Goal: Navigation & Orientation: Find specific page/section

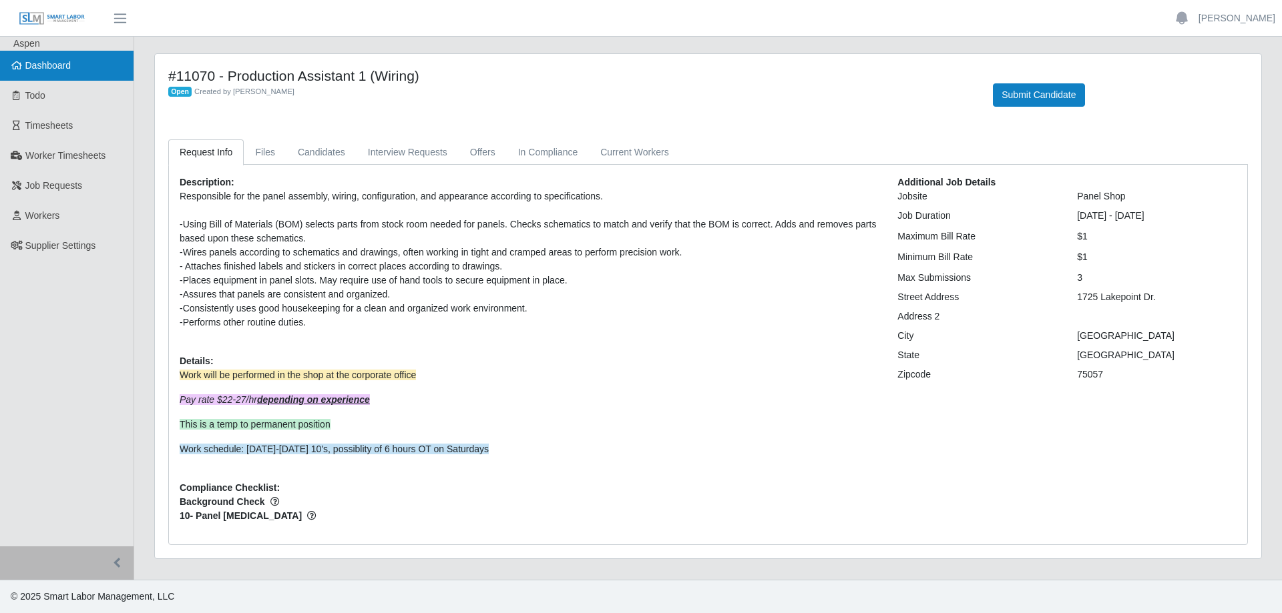
click at [61, 69] on span "Dashboard" at bounding box center [48, 65] width 46 height 11
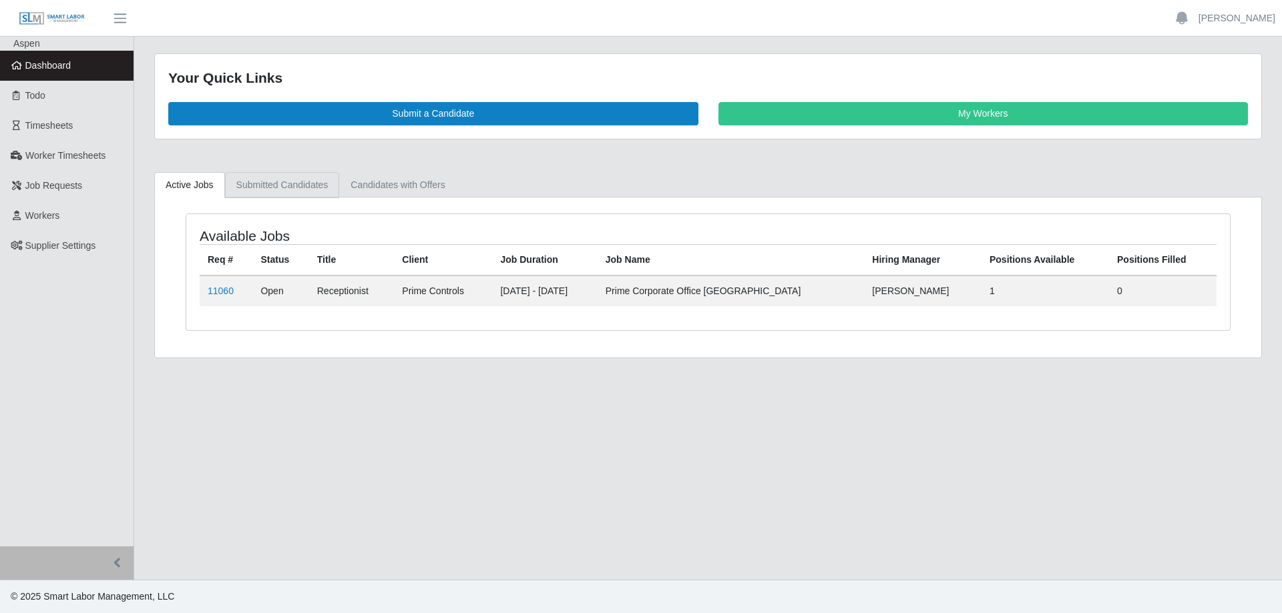
click at [275, 190] on link "Submitted Candidates" at bounding box center [282, 185] width 115 height 26
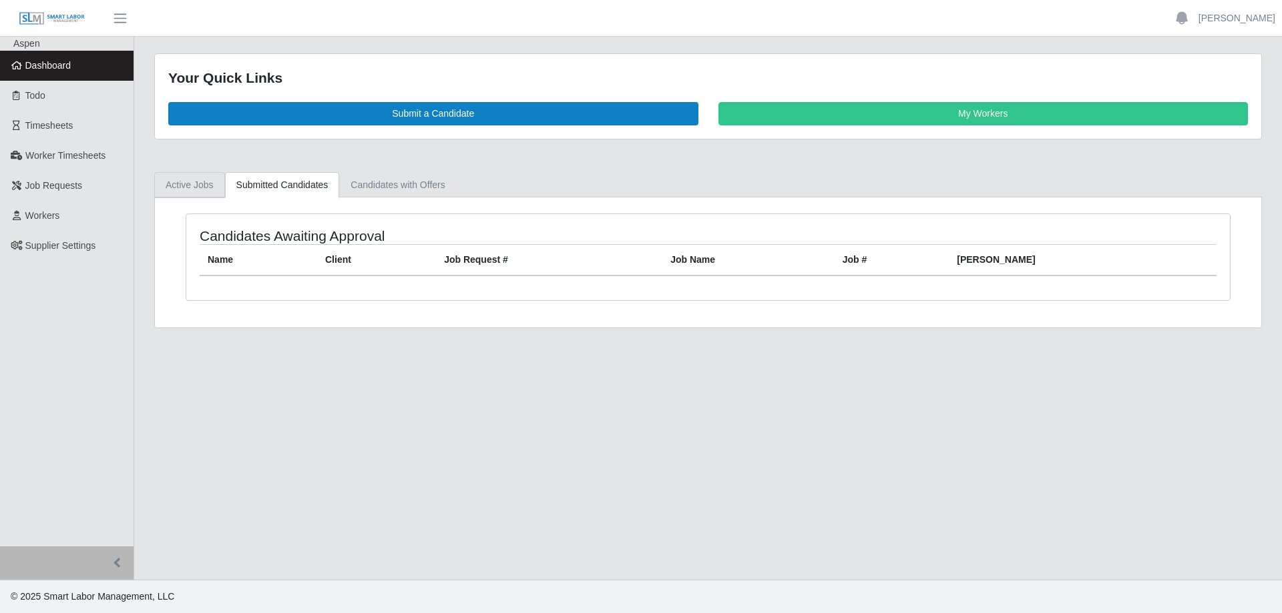
click at [204, 190] on link "Active Jobs" at bounding box center [189, 185] width 71 height 26
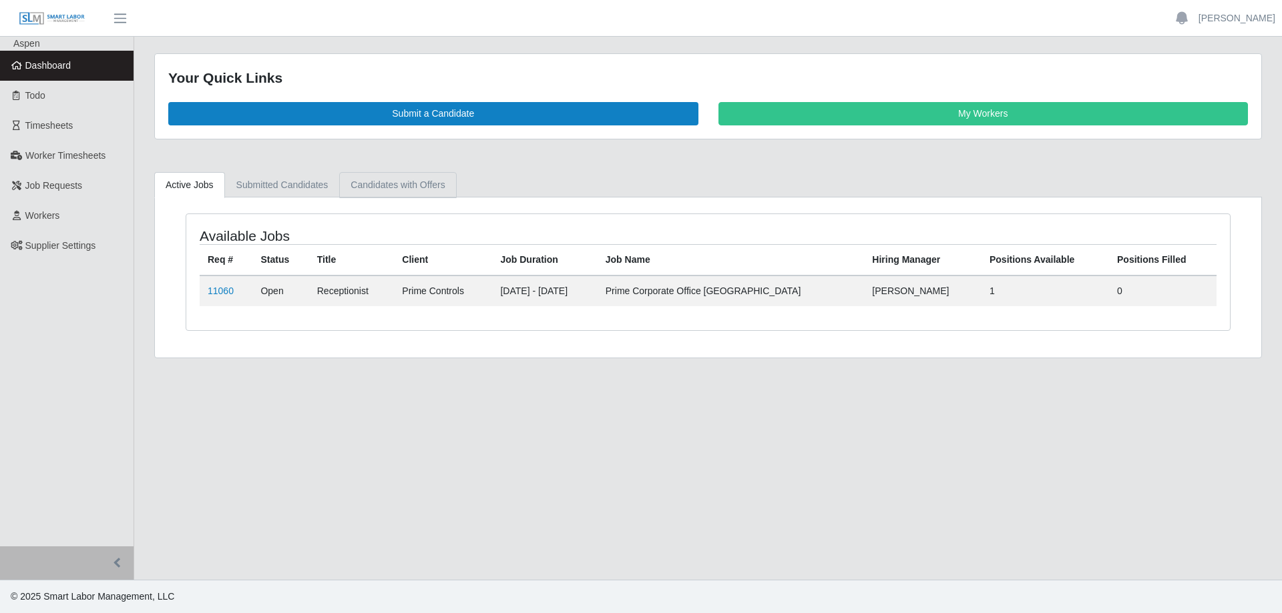
click at [390, 188] on link "Candidates with Offers" at bounding box center [397, 185] width 117 height 26
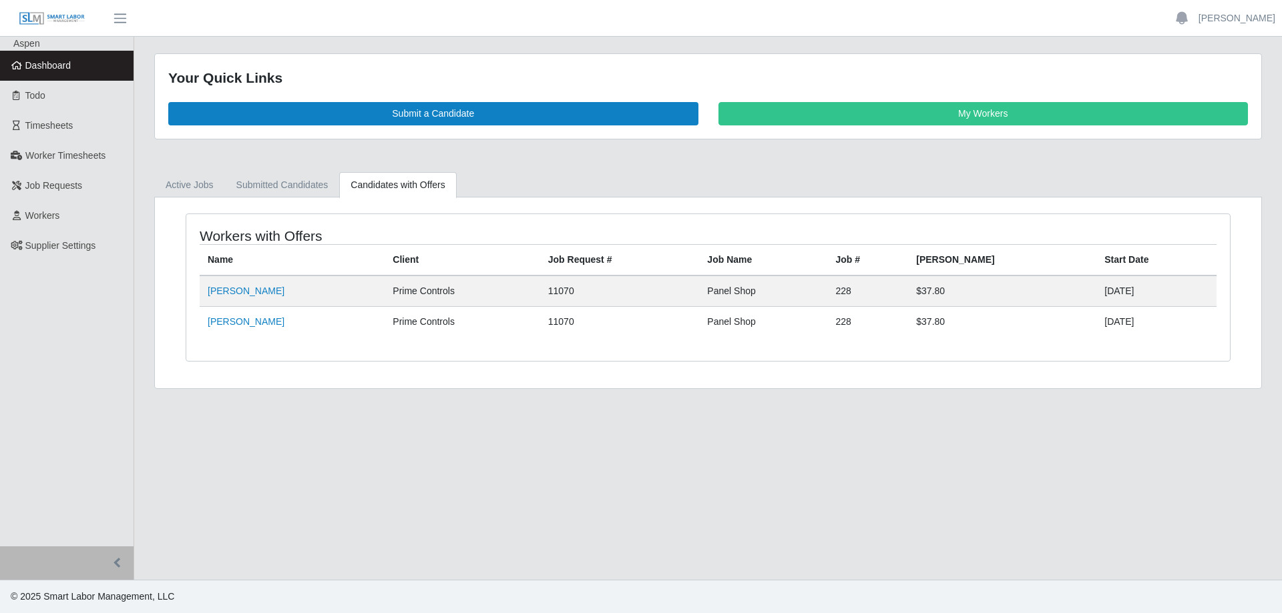
click at [64, 67] on span "Dashboard" at bounding box center [48, 65] width 46 height 11
